Goal: Task Accomplishment & Management: Use online tool/utility

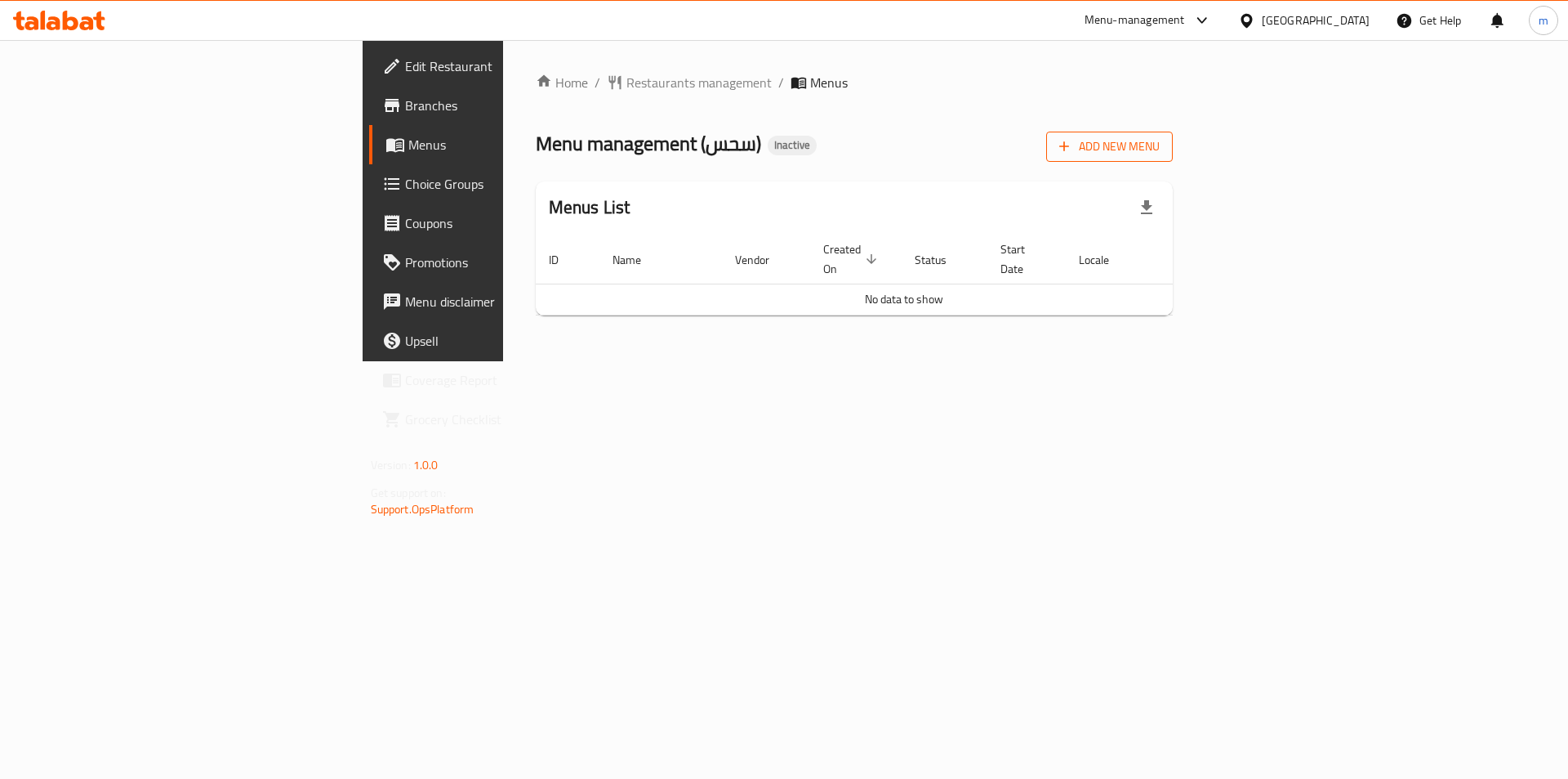
click at [1159, 145] on span "Add New Menu" at bounding box center [1110, 146] width 101 height 21
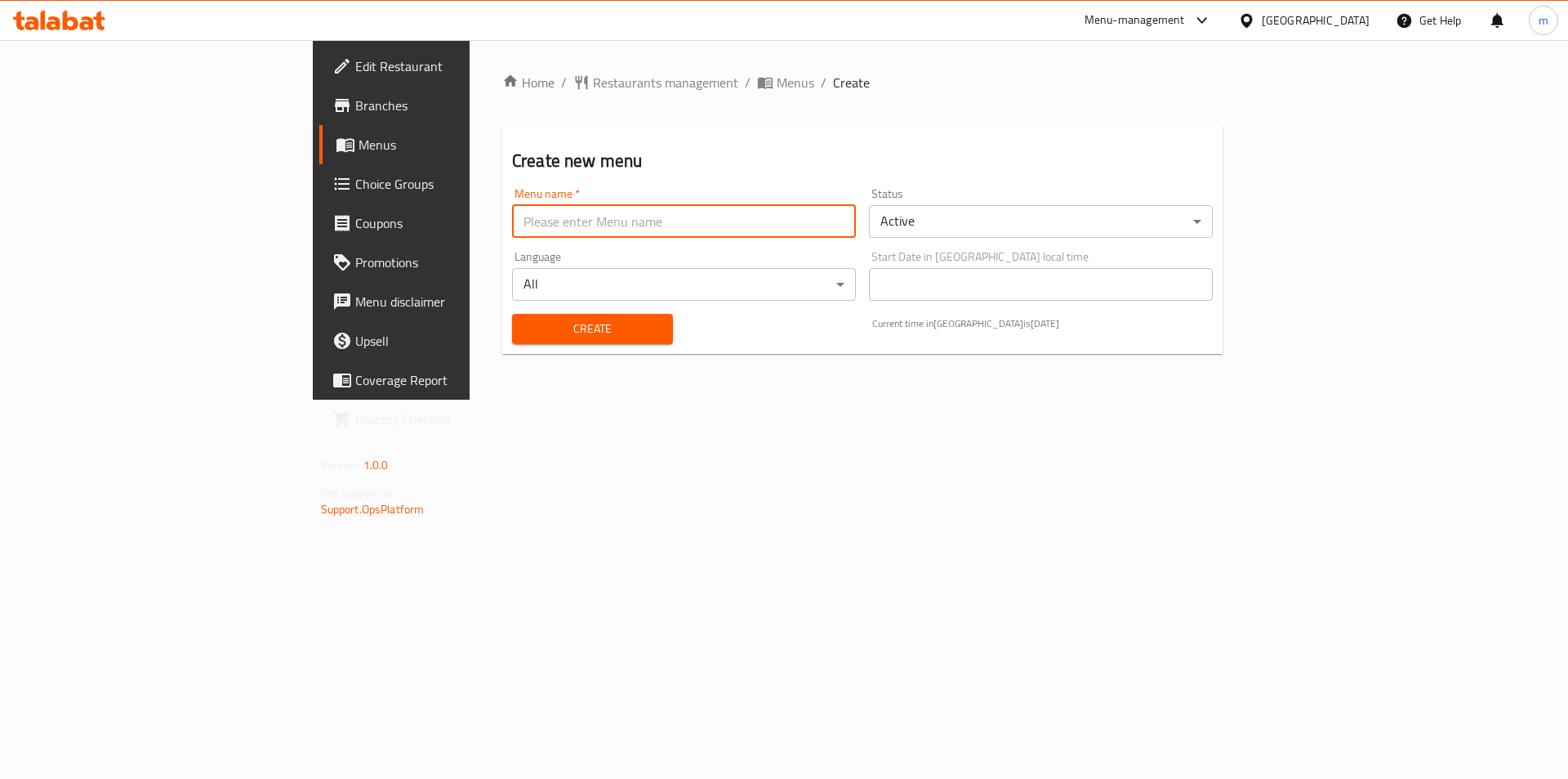
click at [655, 223] on input "text" at bounding box center [685, 221] width 344 height 33
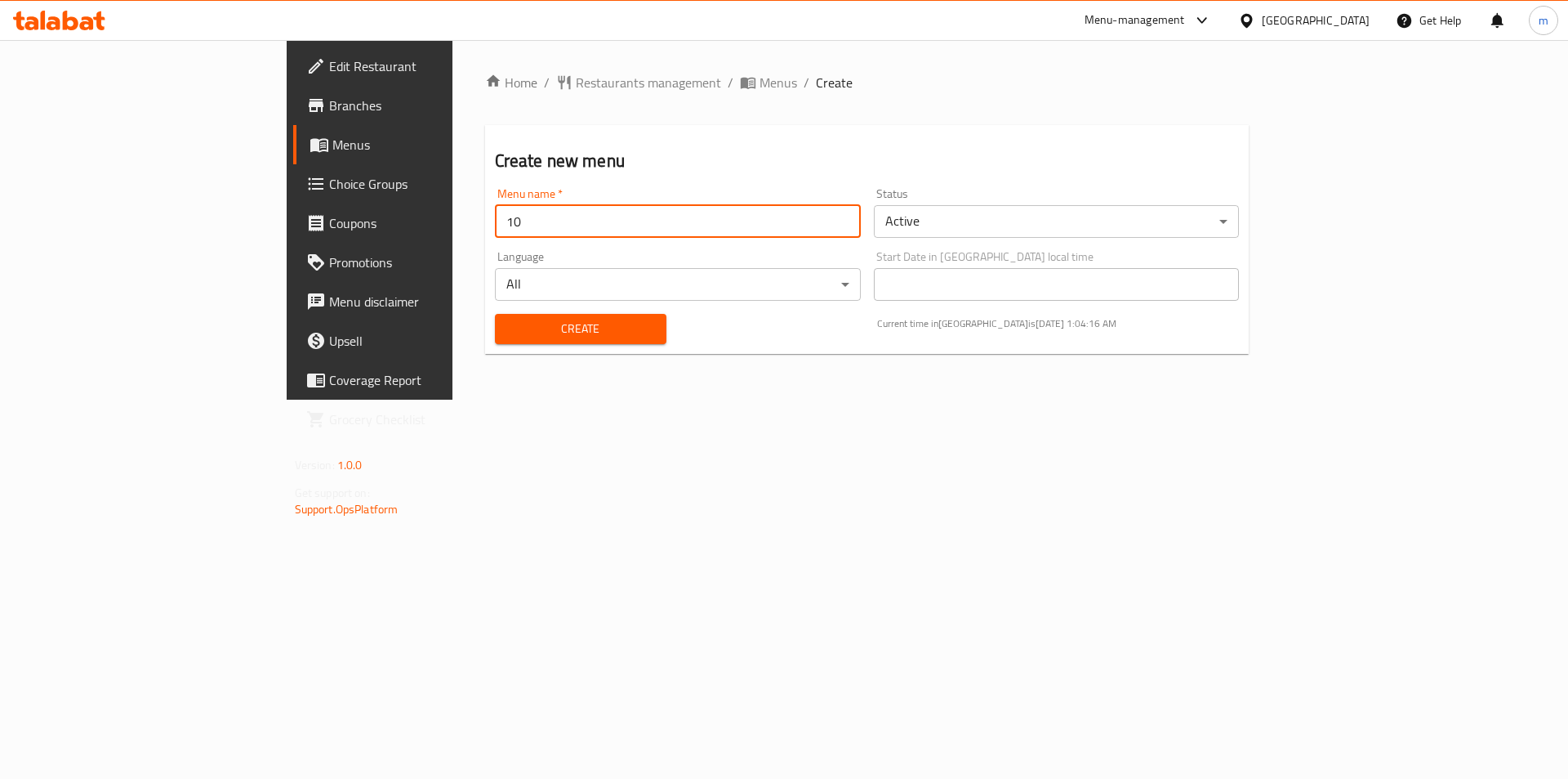
type input "1"
type input "[DATE]"
click at [495, 314] on button "Create" at bounding box center [580, 329] width 171 height 31
click at [332, 137] on span "Menus" at bounding box center [434, 145] width 204 height 20
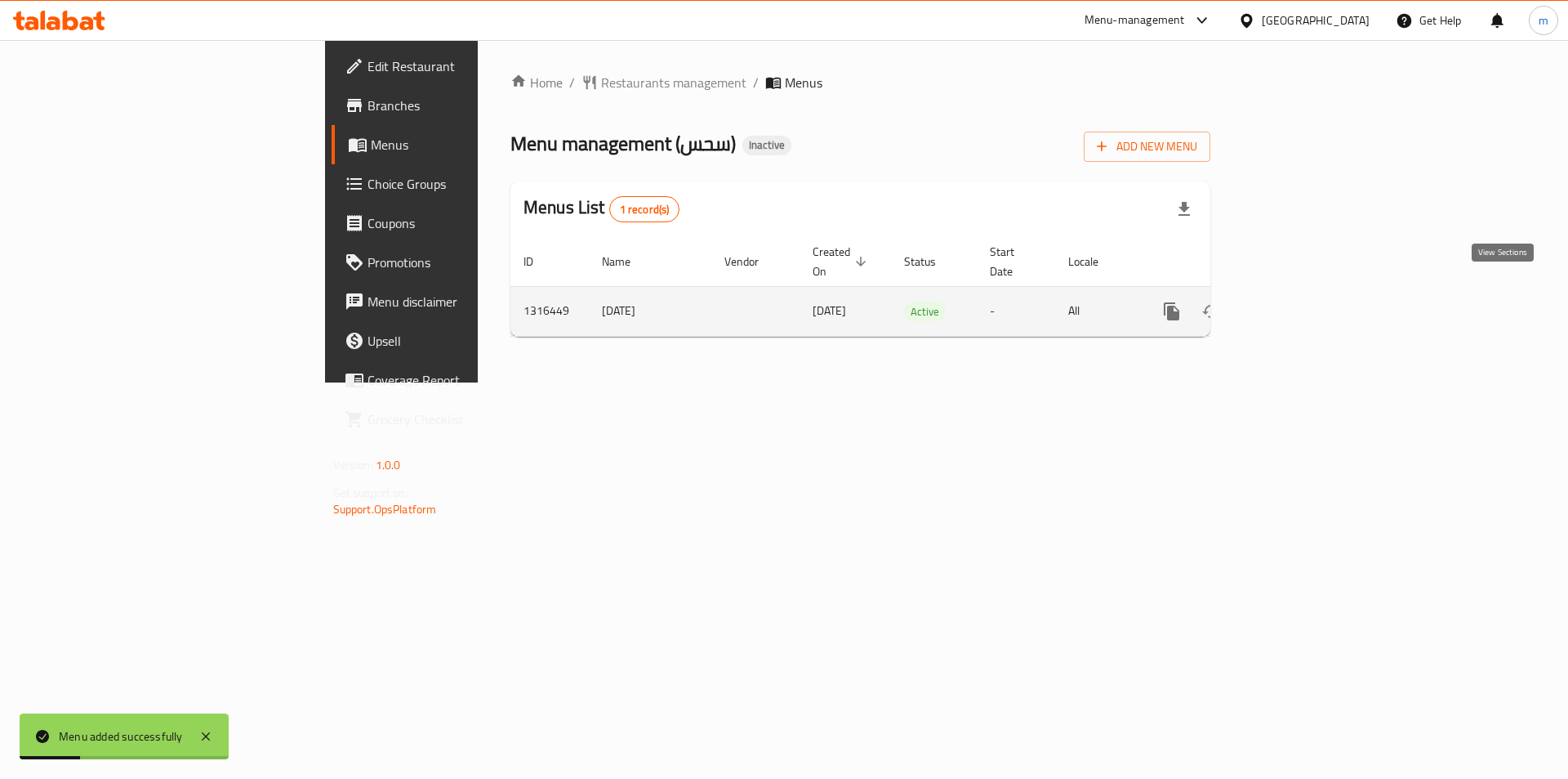
click at [1310, 292] on link "enhanced table" at bounding box center [1290, 312] width 40 height 40
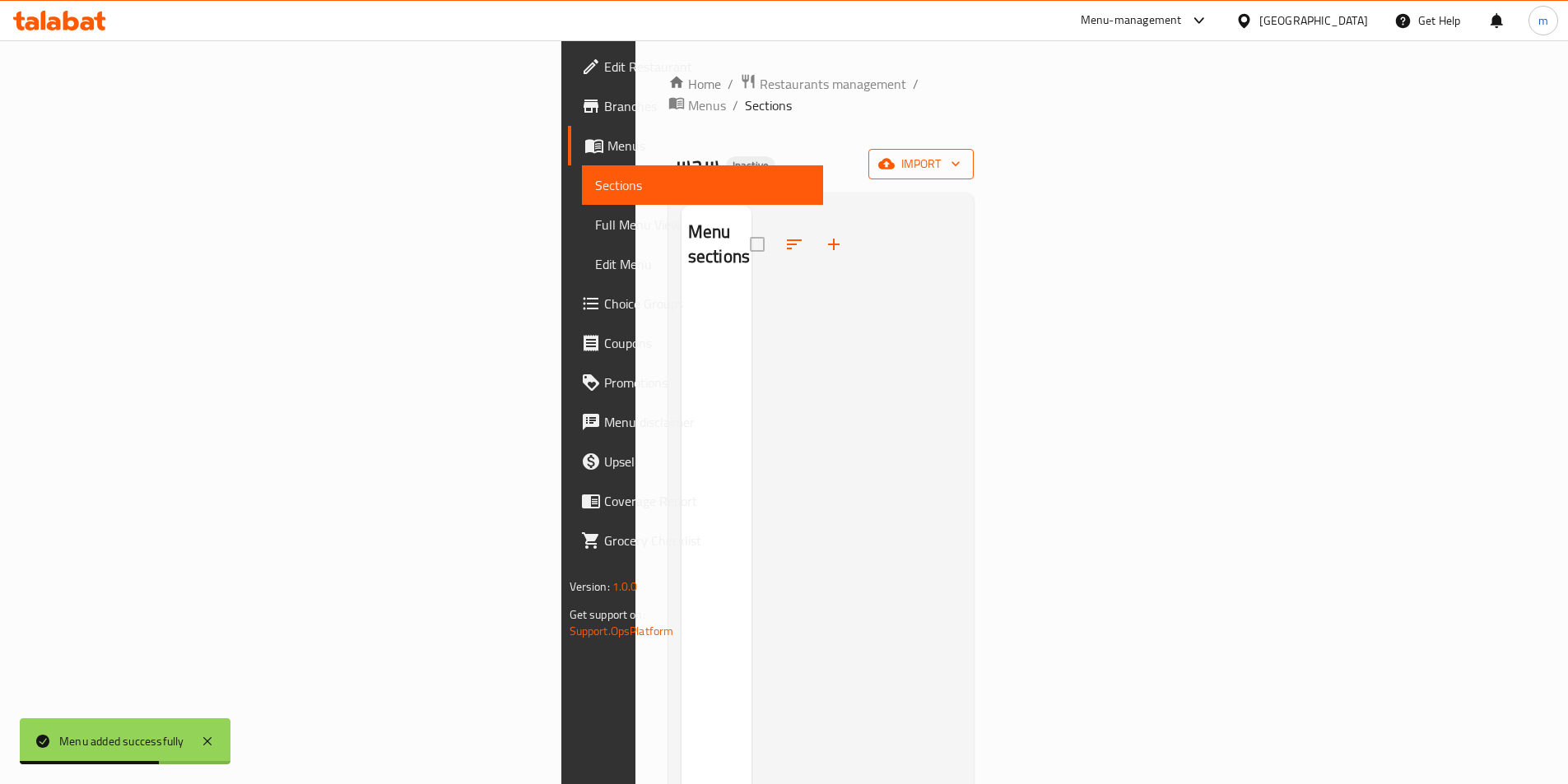
click at [974, 148] on button "import" at bounding box center [921, 163] width 106 height 31
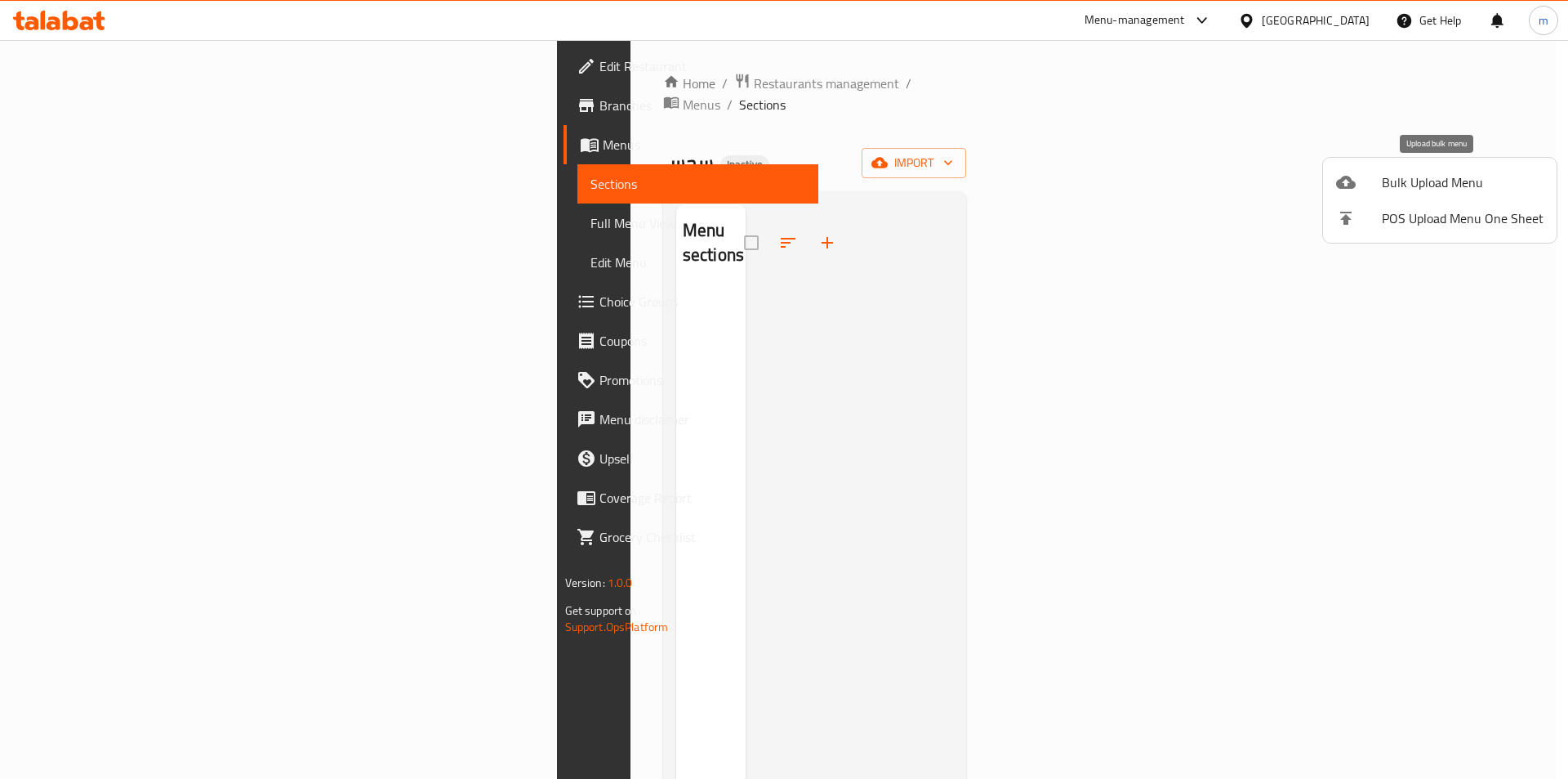
click at [1369, 180] on div at bounding box center [1359, 182] width 46 height 20
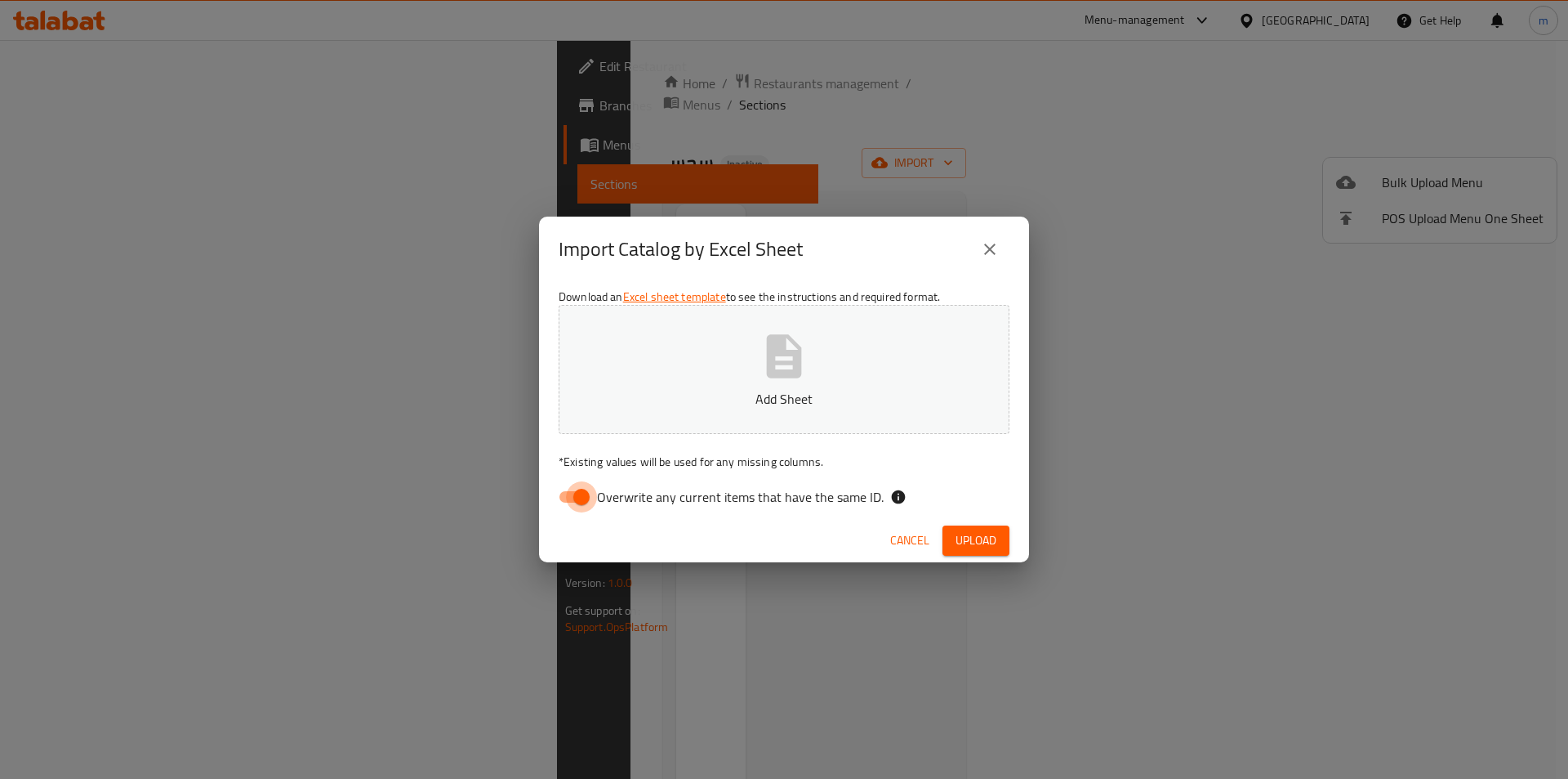
click at [592, 505] on input "Overwrite any current items that have the same ID." at bounding box center [582, 496] width 93 height 31
checkbox input "false"
click at [650, 415] on button "Add Sheet" at bounding box center [784, 369] width 451 height 129
click at [559, 305] on button "Add Sheet" at bounding box center [784, 369] width 451 height 129
click at [957, 540] on span "Upload" at bounding box center [975, 540] width 41 height 21
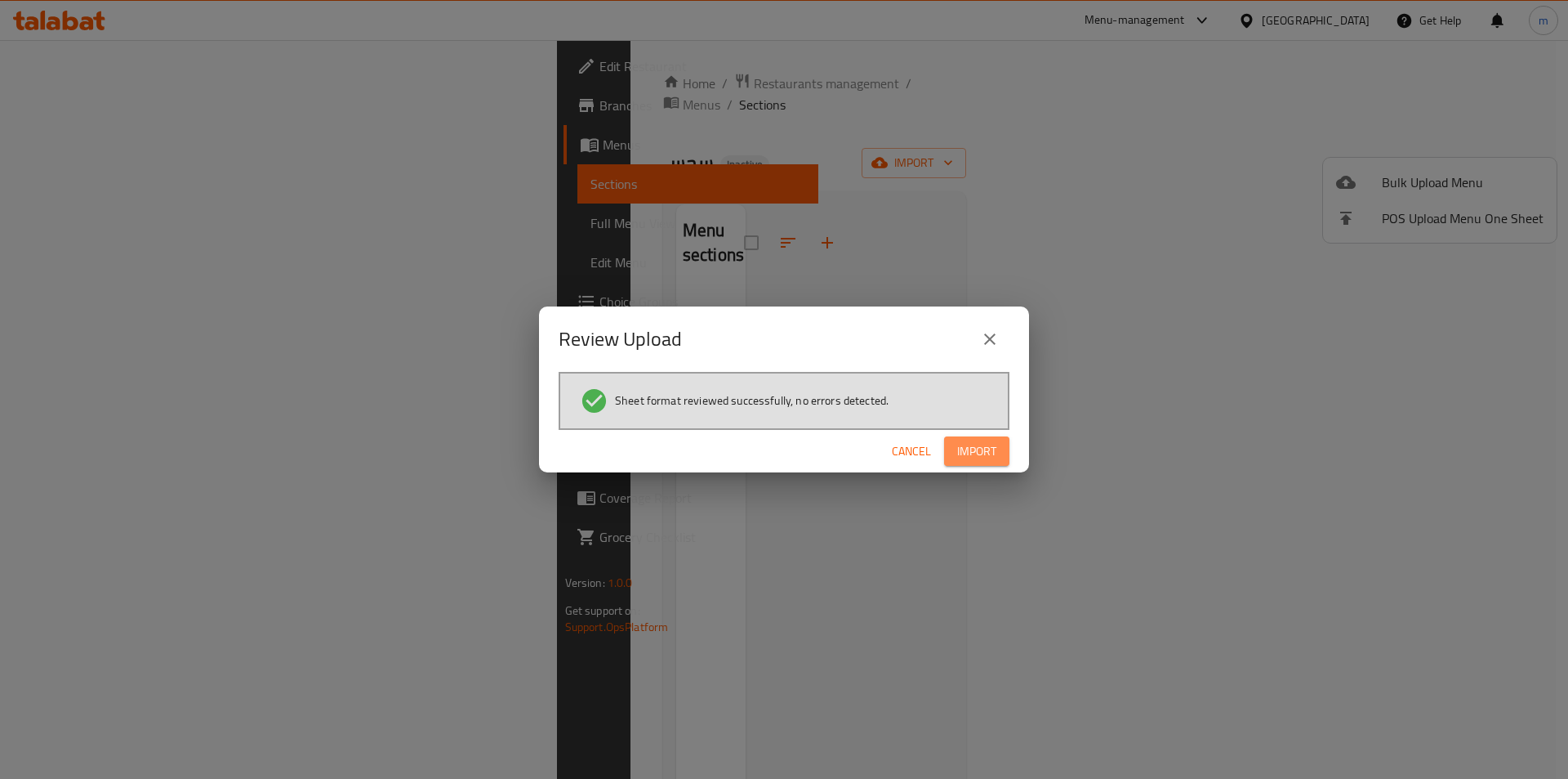
click at [970, 443] on span "Import" at bounding box center [977, 451] width 40 height 21
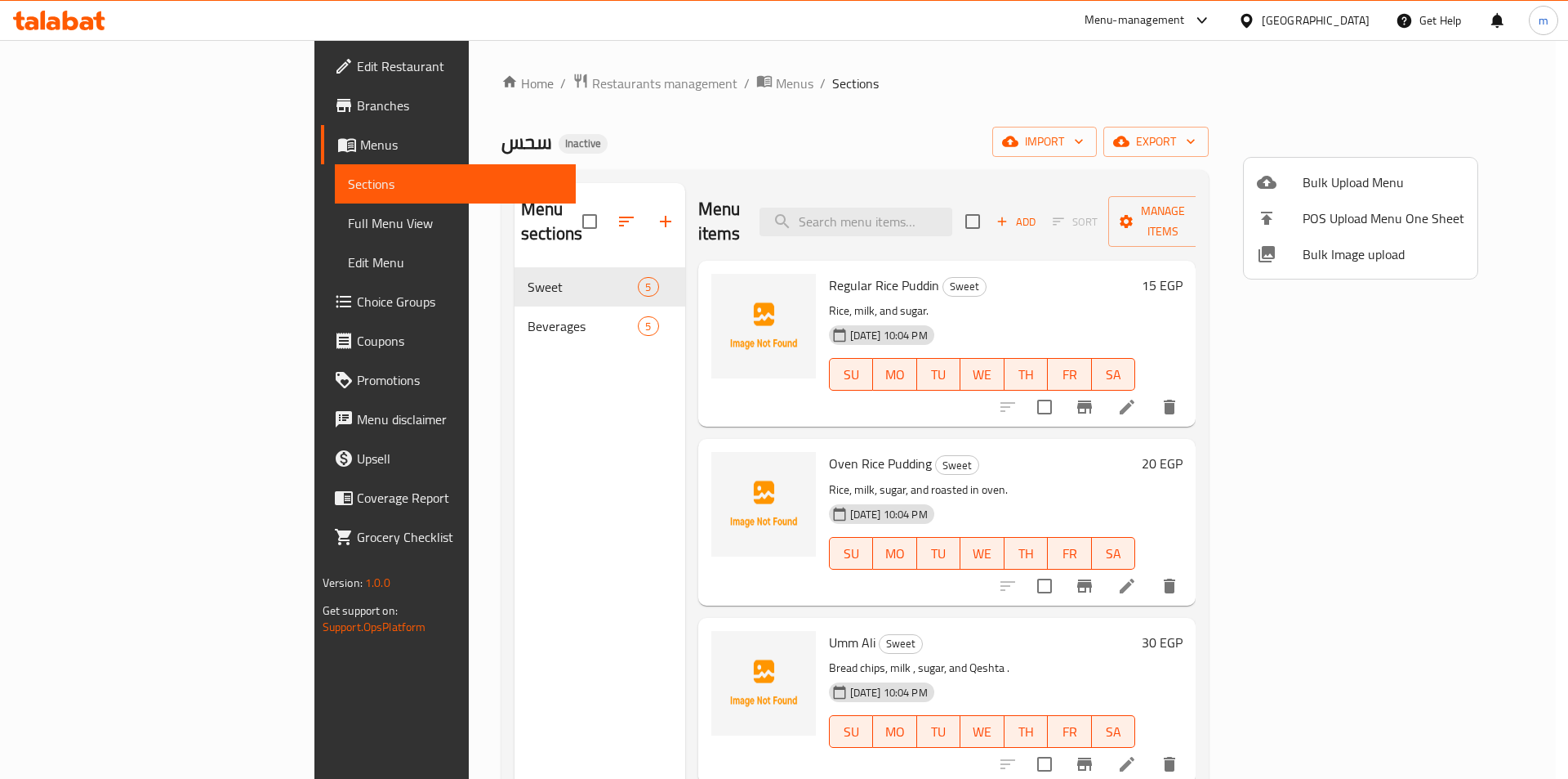
click at [1181, 108] on div at bounding box center [784, 389] width 1568 height 779
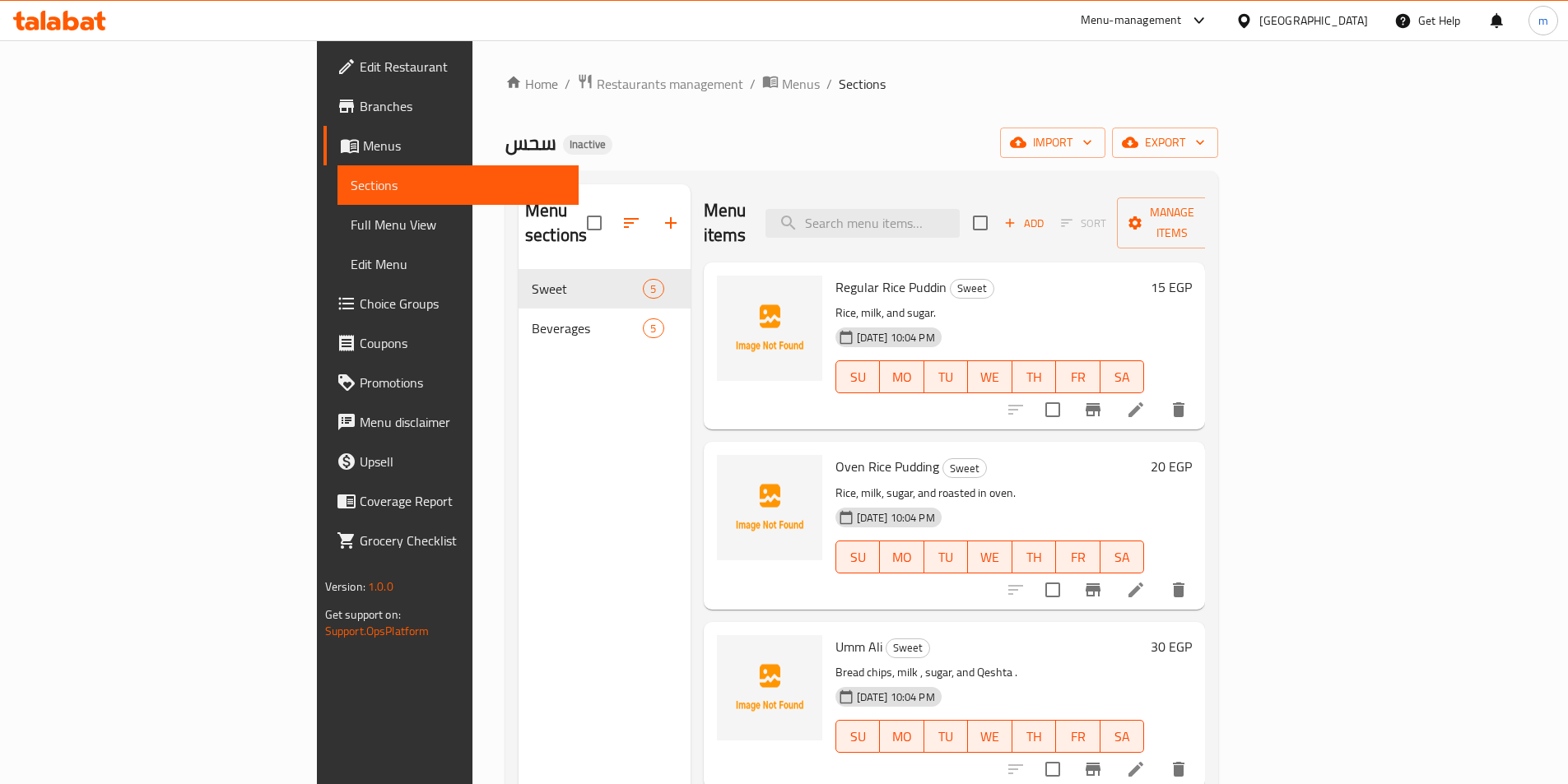
click at [351, 221] on span "Full Menu View" at bounding box center [458, 224] width 214 height 20
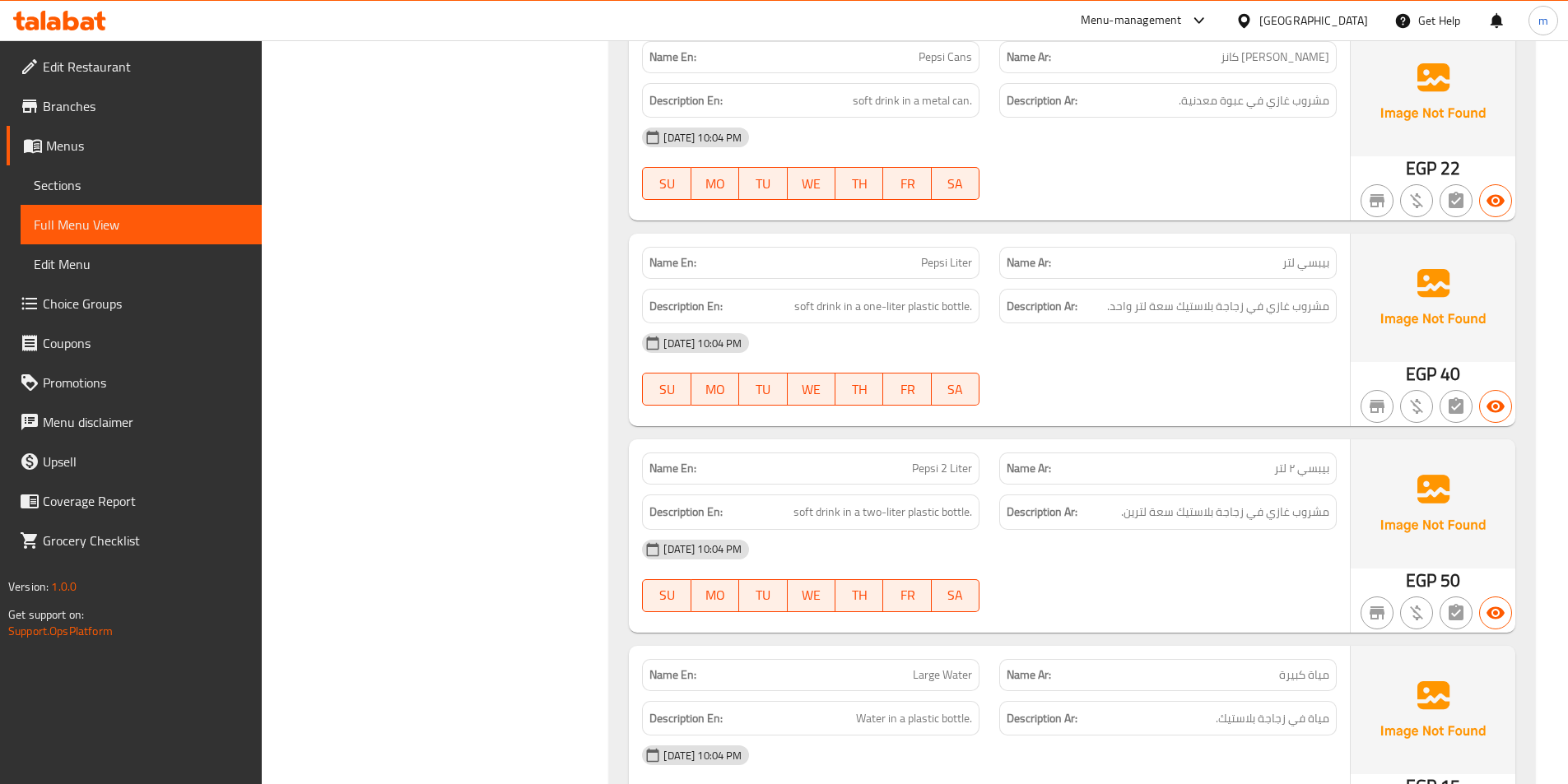
scroll to position [1233, 0]
